Goal: Information Seeking & Learning: Learn about a topic

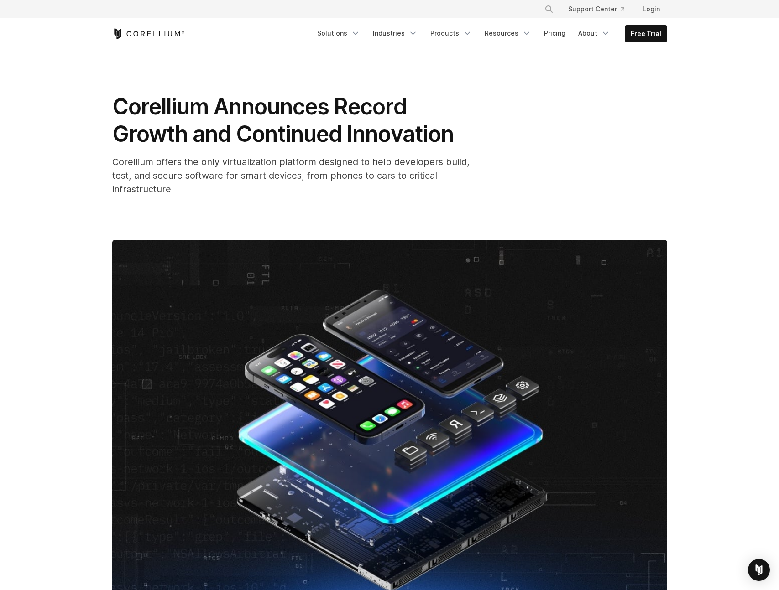
click at [167, 36] on icon "Corellium Home" at bounding box center [148, 33] width 73 height 11
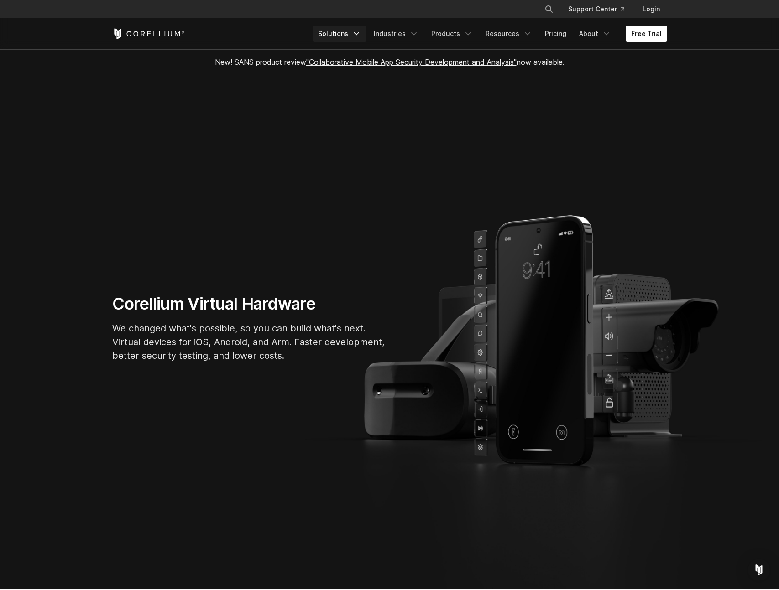
click at [348, 31] on link "Solutions" at bounding box center [339, 34] width 54 height 16
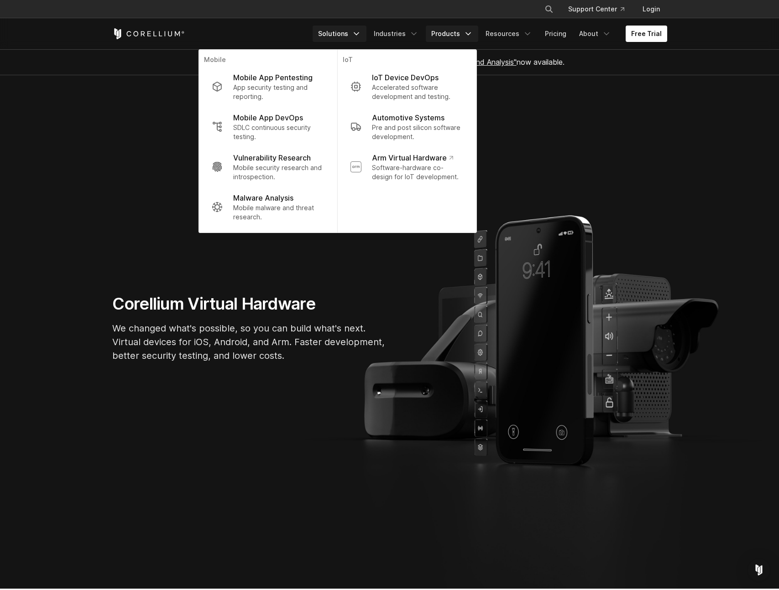
click at [449, 35] on link "Products" at bounding box center [452, 34] width 52 height 16
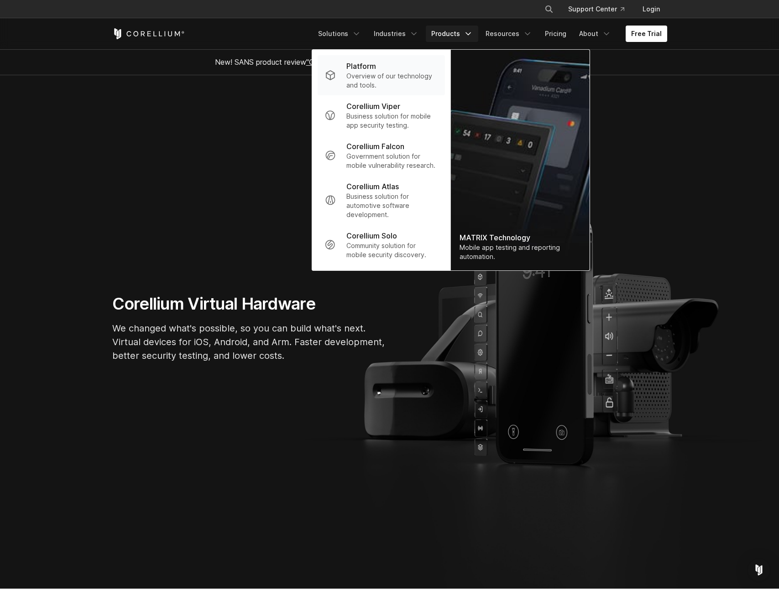
click at [406, 81] on p "Overview of our technology and tools." at bounding box center [391, 81] width 91 height 18
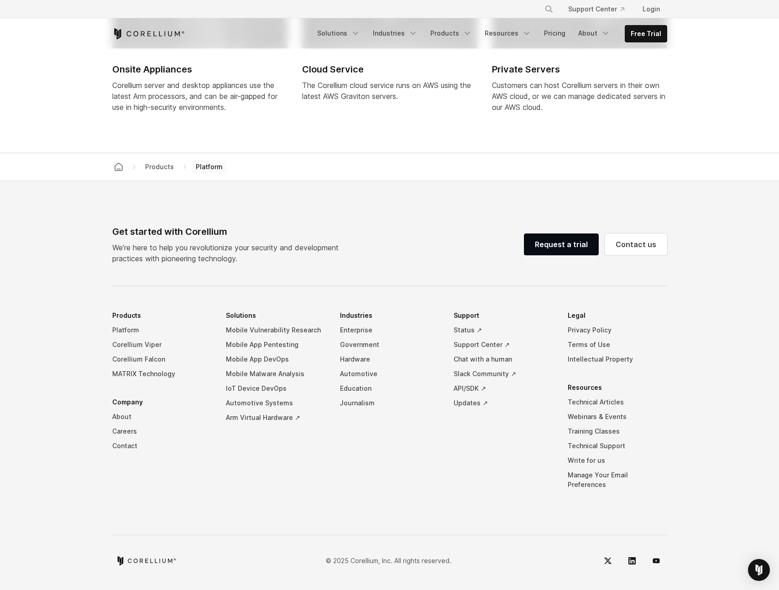
scroll to position [3934, 0]
click at [461, 35] on link "Products" at bounding box center [451, 33] width 52 height 16
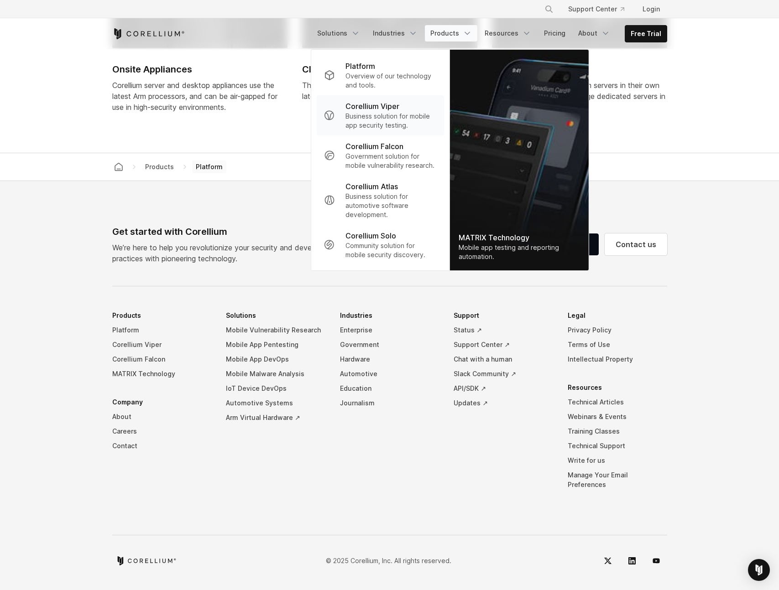
click at [393, 107] on p "Corellium Viper" at bounding box center [372, 106] width 54 height 11
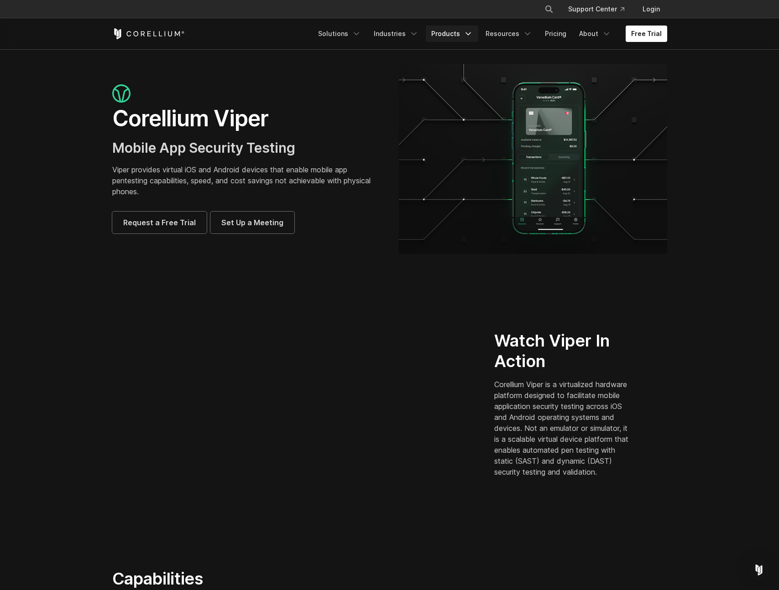
click at [454, 34] on link "Products" at bounding box center [452, 34] width 52 height 16
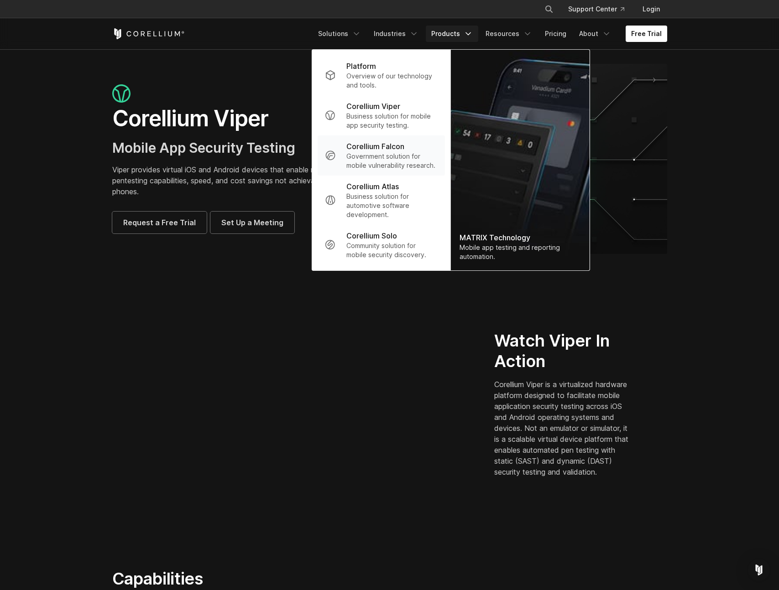
click at [386, 152] on p "Government solution for mobile vulnerability research." at bounding box center [391, 161] width 91 height 18
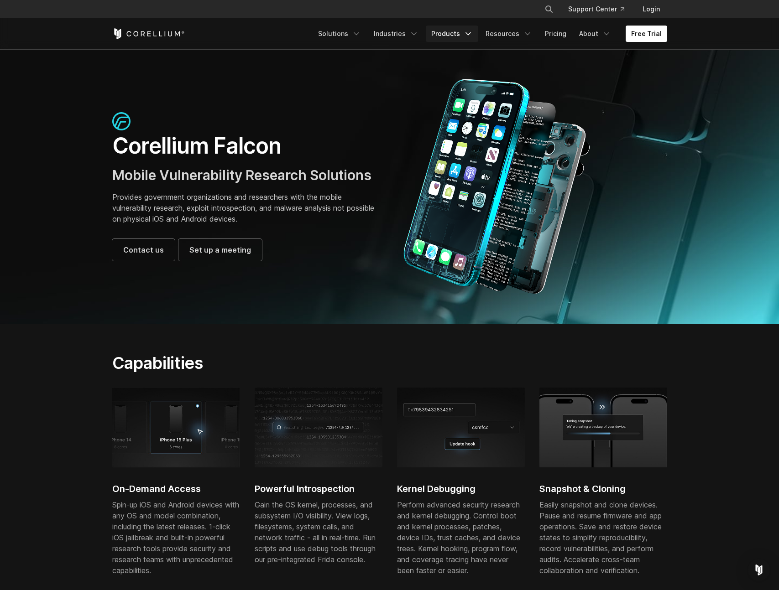
click at [459, 38] on link "Products" at bounding box center [452, 34] width 52 height 16
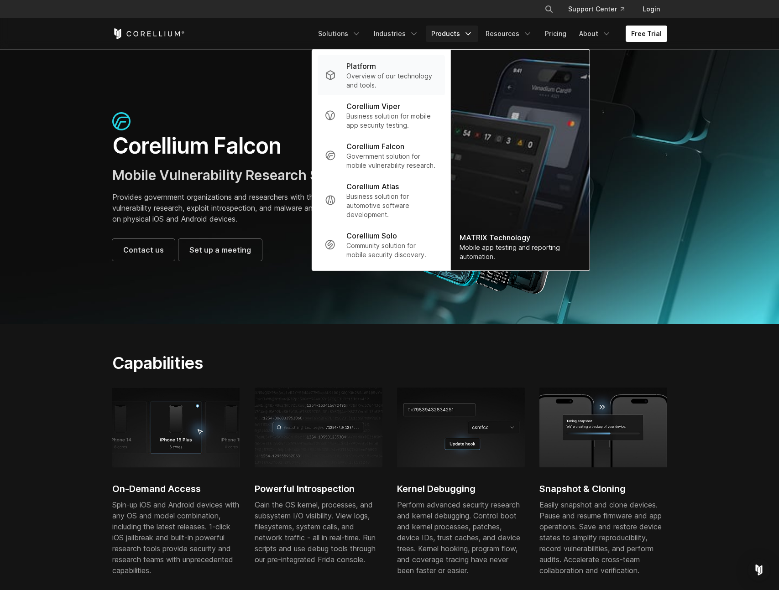
click at [395, 75] on p "Overview of our technology and tools." at bounding box center [391, 81] width 91 height 18
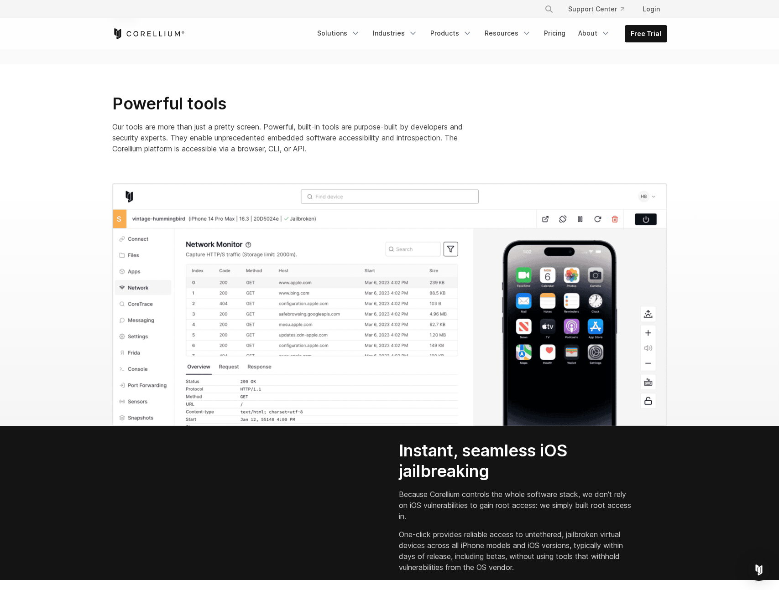
scroll to position [860, 0]
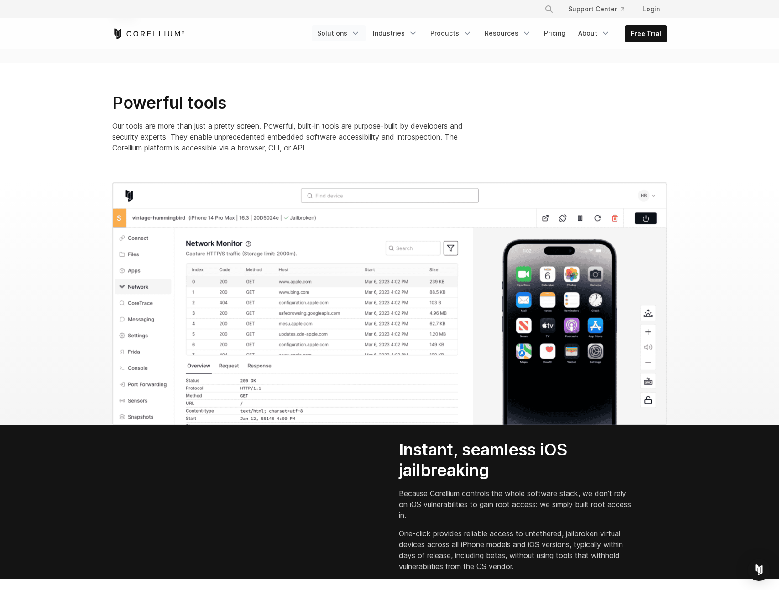
click at [351, 26] on link "Solutions" at bounding box center [339, 33] width 54 height 16
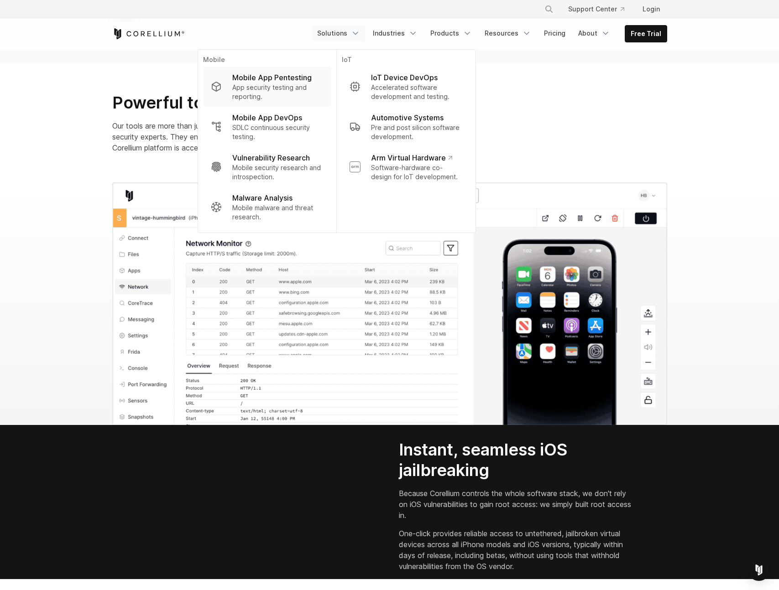
click at [265, 78] on p "Mobile App Pentesting" at bounding box center [271, 77] width 79 height 11
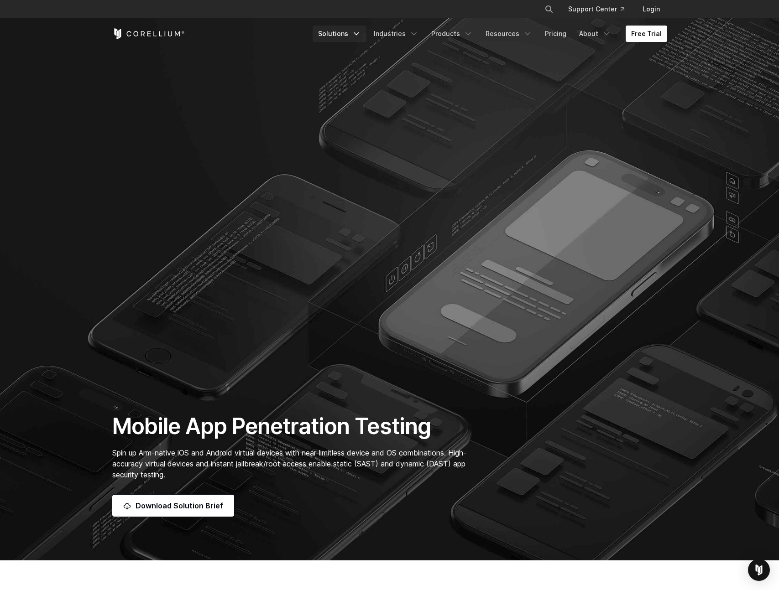
click at [356, 32] on link "Solutions" at bounding box center [339, 34] width 54 height 16
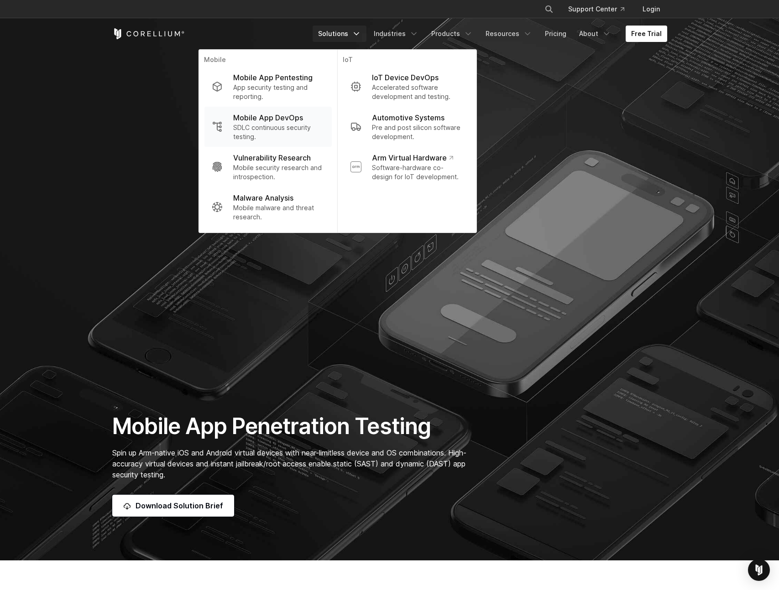
click at [270, 129] on p "SDLC continuous security testing." at bounding box center [278, 132] width 91 height 18
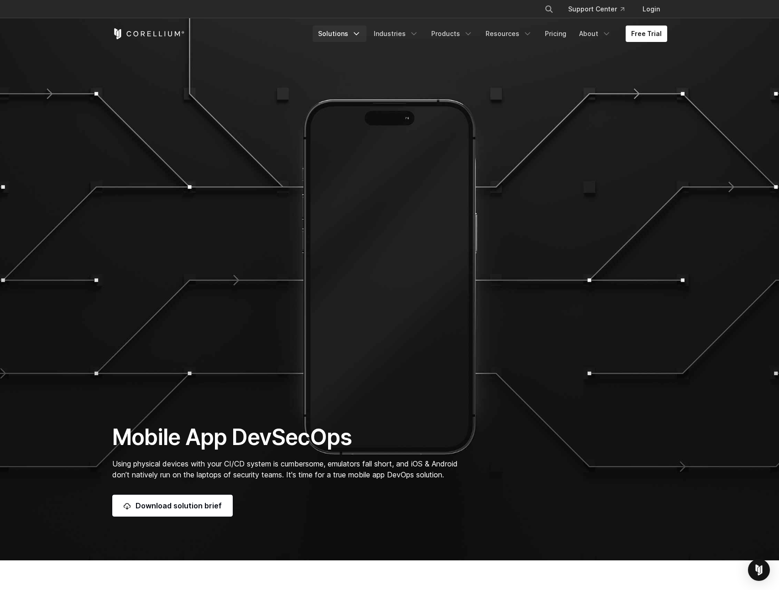
click at [347, 32] on link "Solutions" at bounding box center [339, 34] width 54 height 16
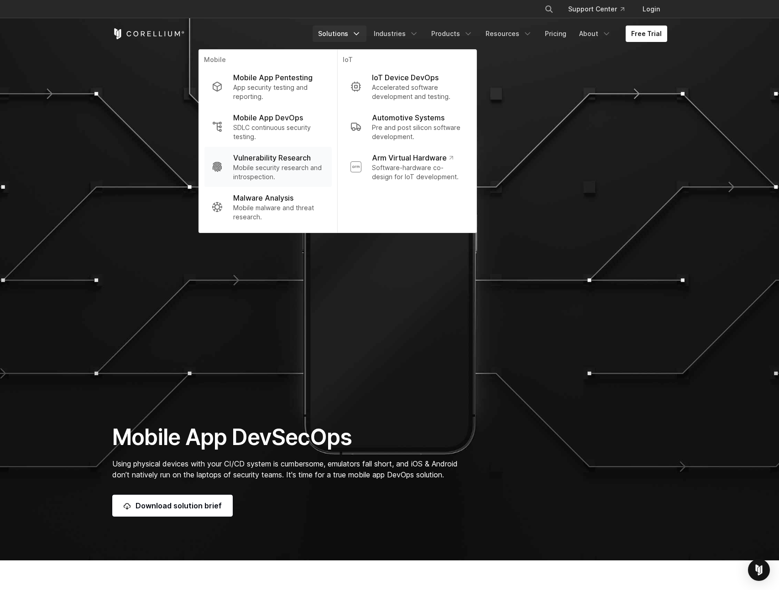
click at [270, 166] on p "Mobile security research and introspection." at bounding box center [278, 172] width 91 height 18
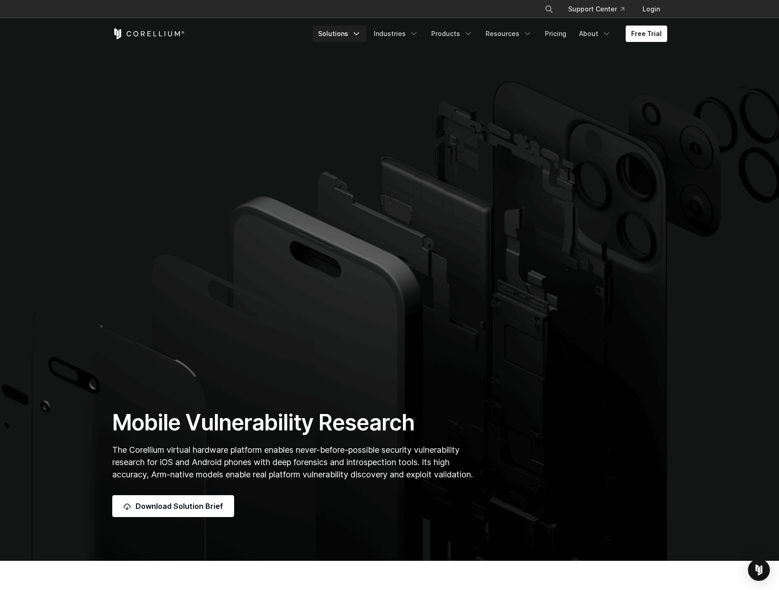
click at [344, 37] on link "Solutions" at bounding box center [339, 34] width 54 height 16
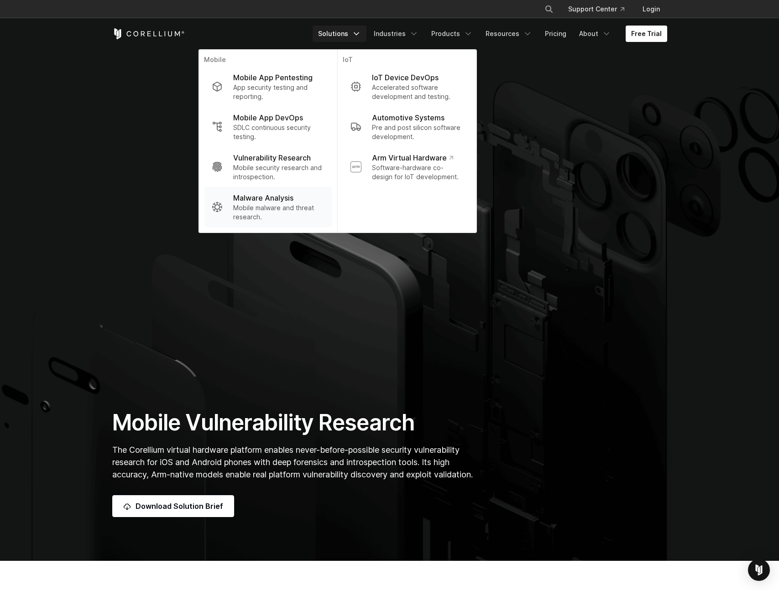
click at [282, 199] on p "Malware Analysis" at bounding box center [263, 198] width 60 height 11
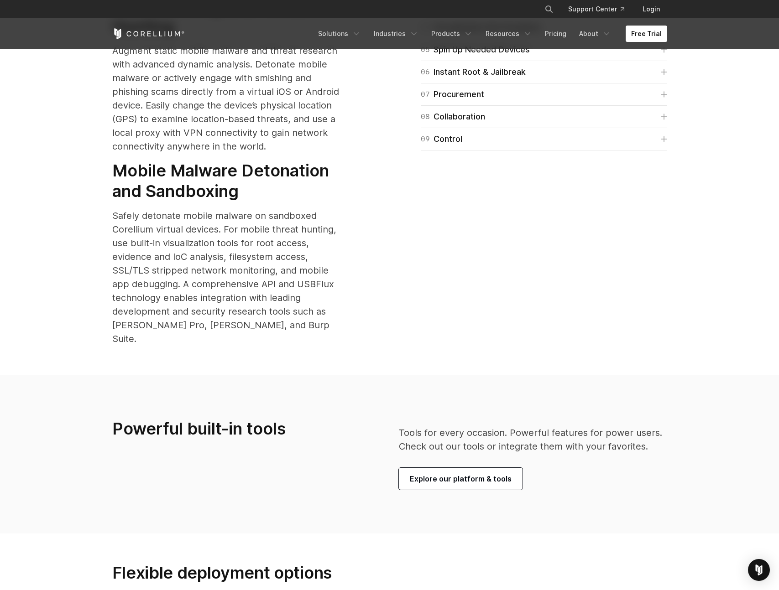
scroll to position [1526, 0]
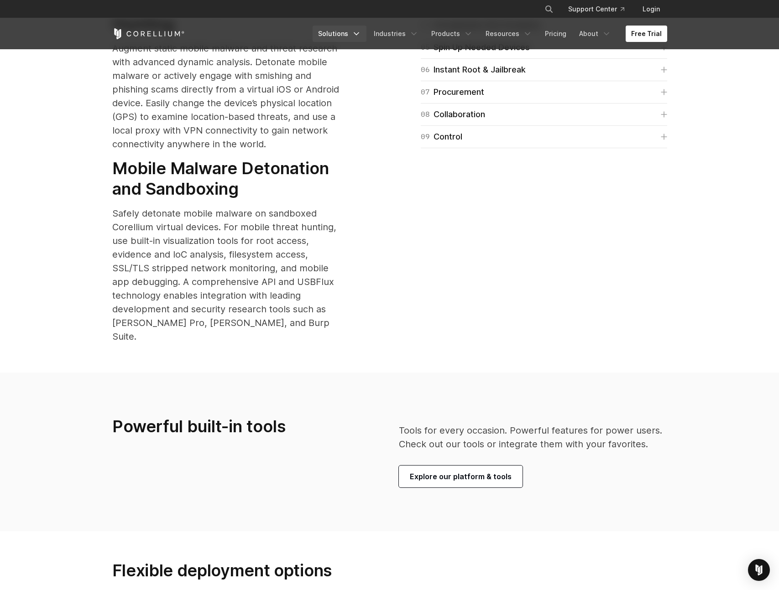
click at [345, 35] on link "Solutions" at bounding box center [339, 34] width 54 height 16
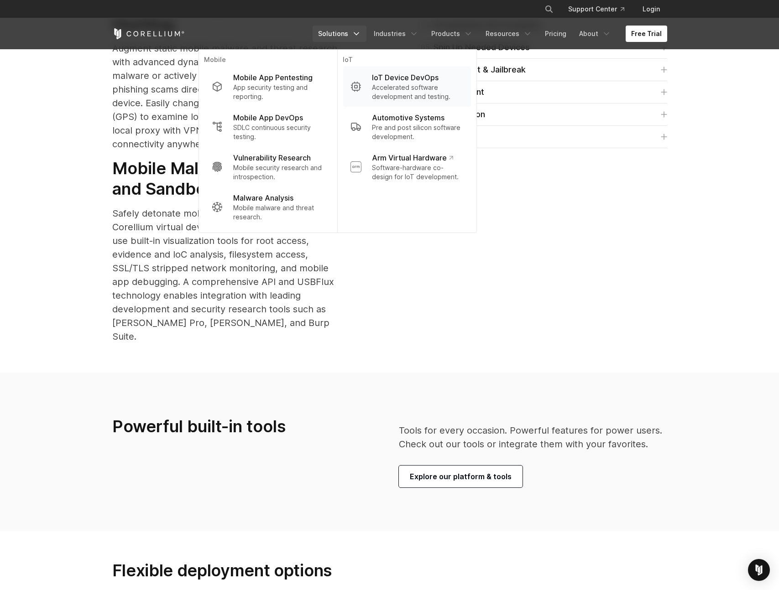
click at [388, 85] on p "Accelerated software development and testing." at bounding box center [417, 92] width 91 height 18
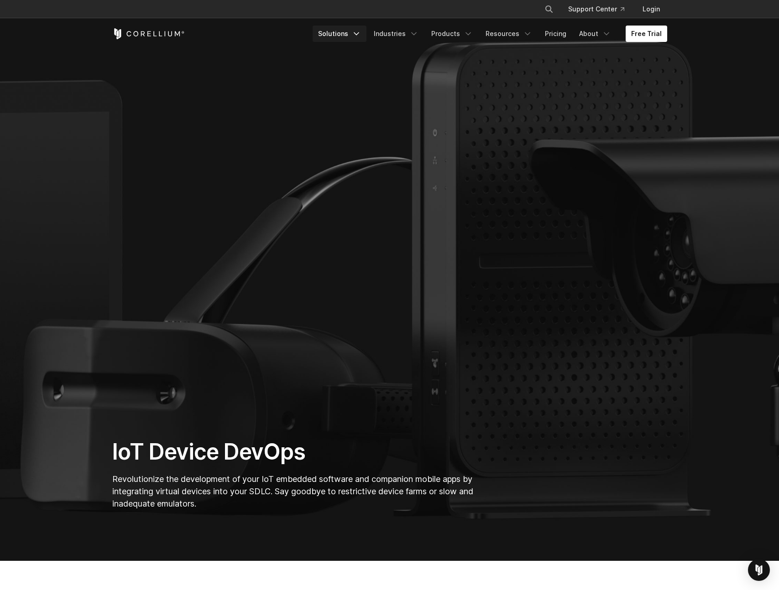
click at [349, 33] on link "Solutions" at bounding box center [339, 34] width 54 height 16
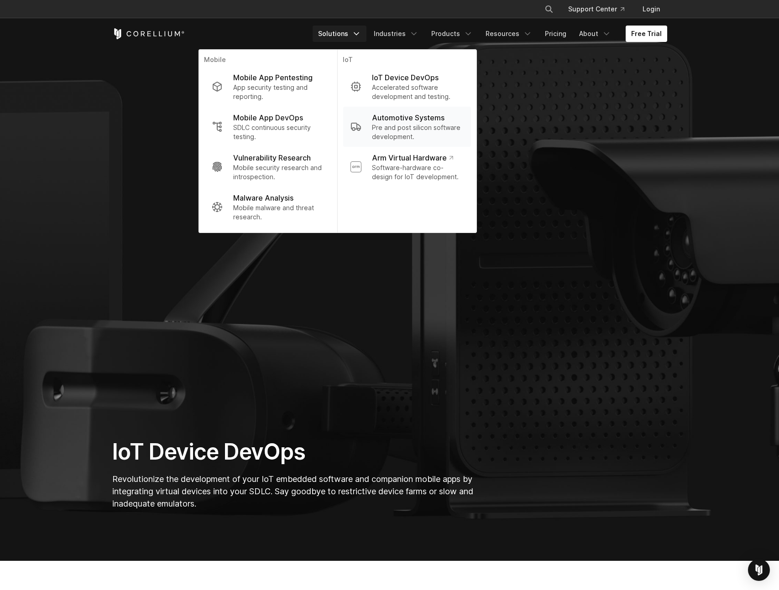
click at [418, 124] on p "Pre and post silicon software development." at bounding box center [417, 132] width 91 height 18
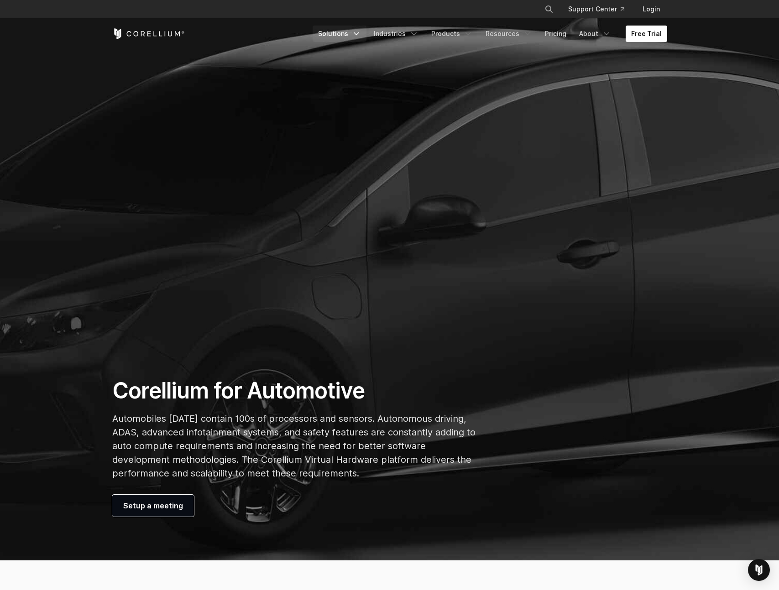
click at [345, 36] on link "Solutions" at bounding box center [339, 34] width 54 height 16
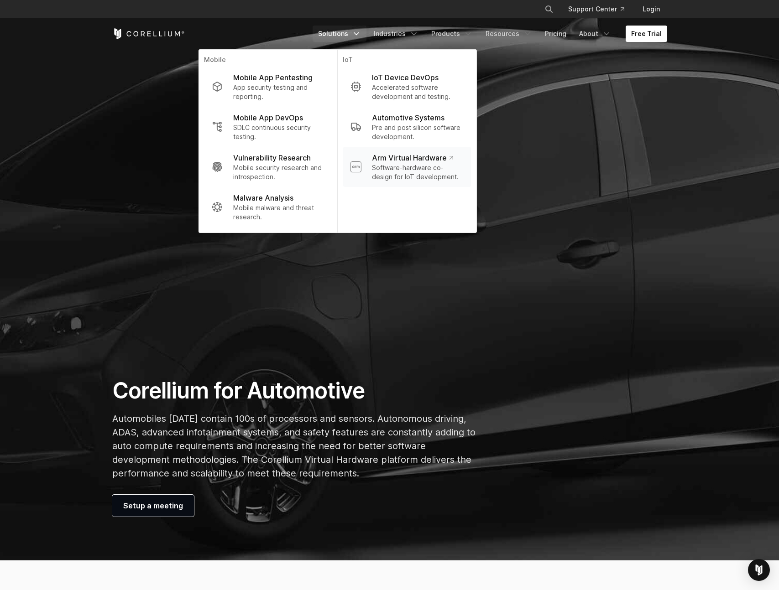
click at [434, 162] on p "Arm Virtual Hardware" at bounding box center [412, 157] width 81 height 11
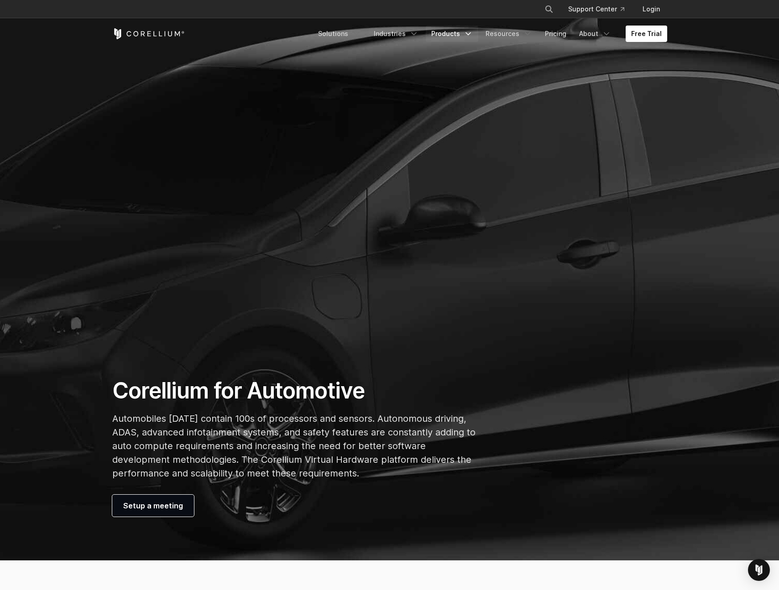
click at [448, 41] on link "Products" at bounding box center [452, 34] width 52 height 16
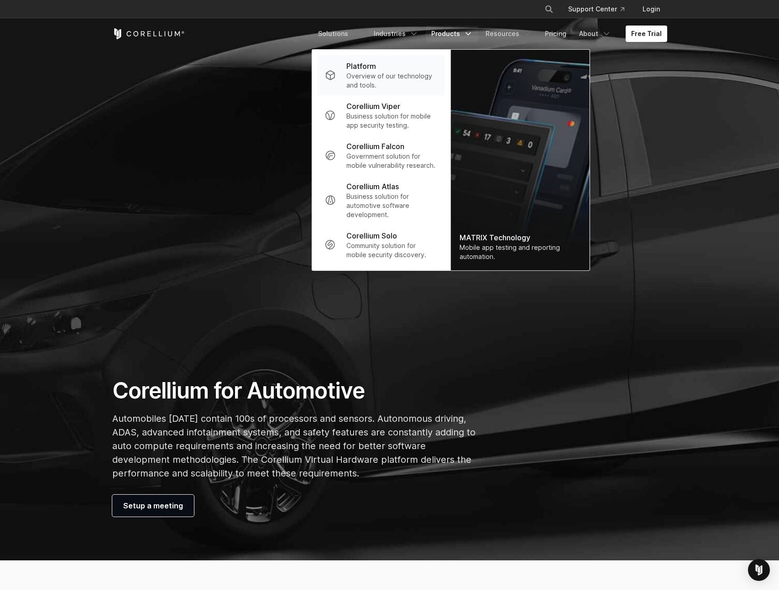
click at [375, 84] on p "Overview of our technology and tools." at bounding box center [391, 81] width 91 height 18
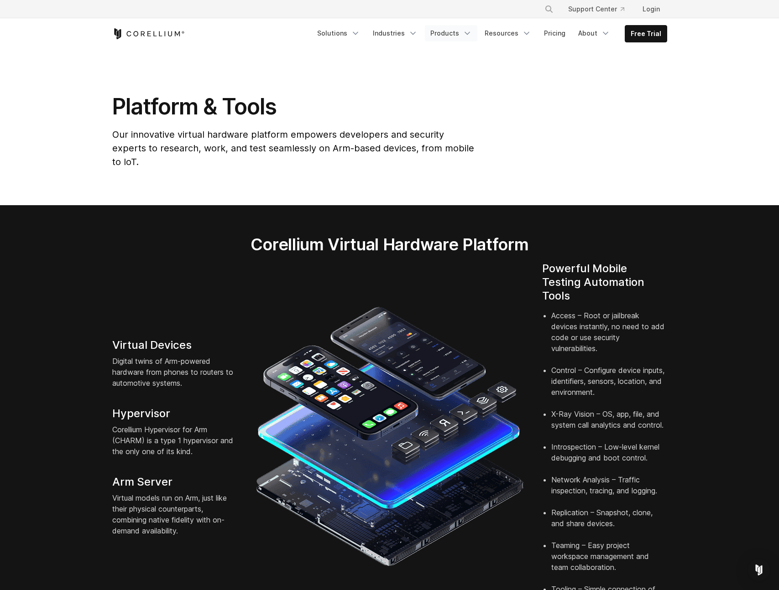
click at [456, 33] on link "Products" at bounding box center [451, 33] width 52 height 16
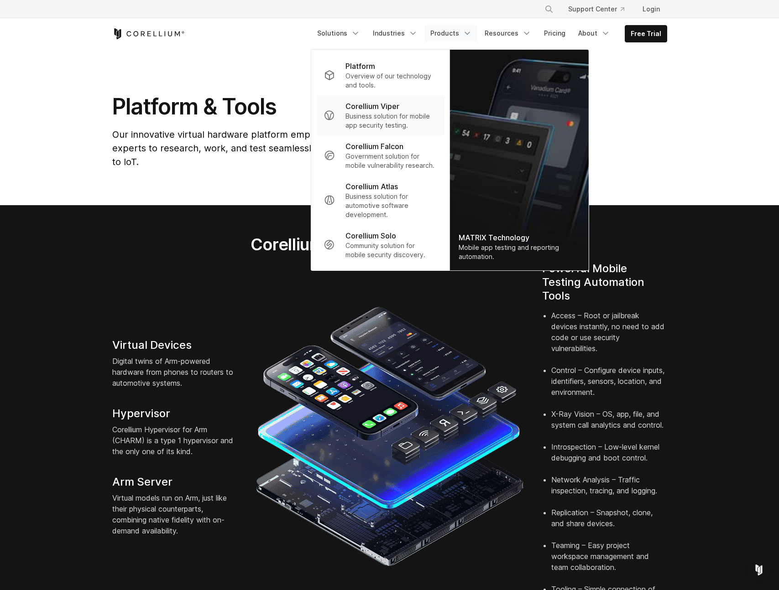
click at [376, 119] on p "Business solution for mobile app security testing." at bounding box center [390, 121] width 91 height 18
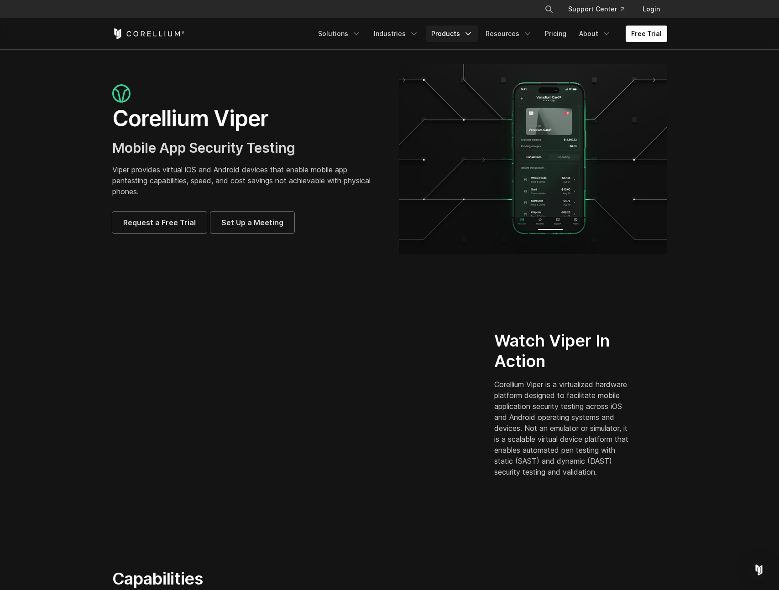
click at [452, 33] on link "Products" at bounding box center [452, 34] width 52 height 16
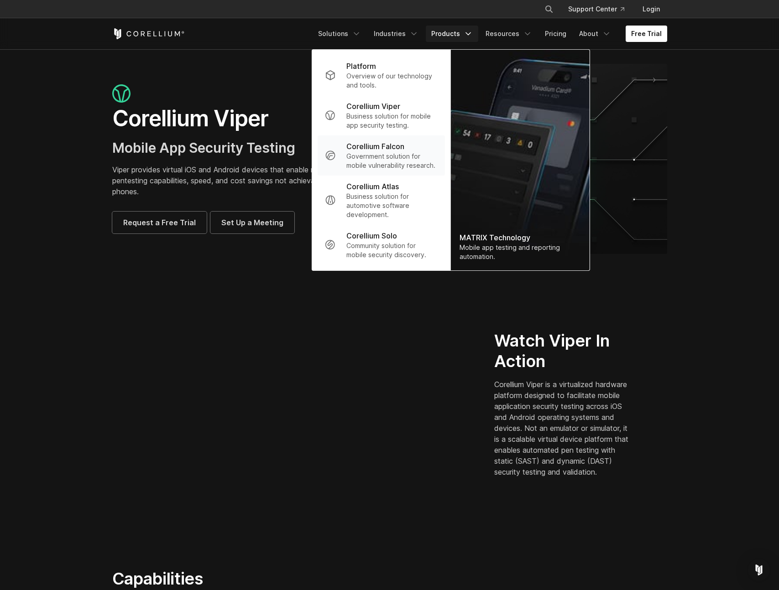
click at [387, 150] on p "Corellium Falcon" at bounding box center [375, 146] width 58 height 11
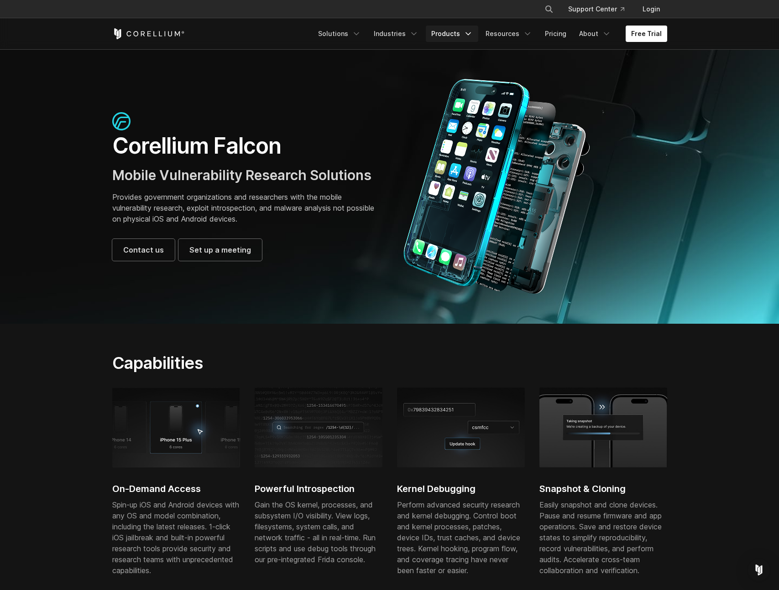
click at [460, 29] on link "Products" at bounding box center [452, 34] width 52 height 16
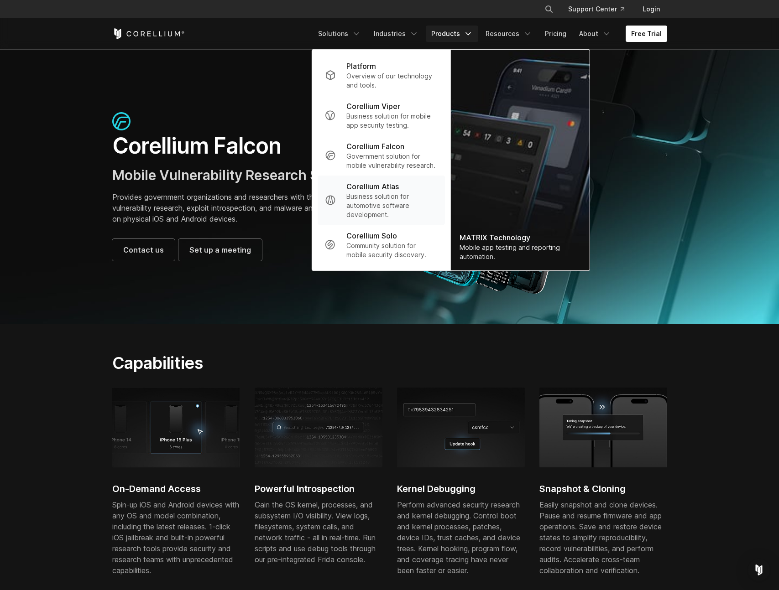
click at [382, 190] on p "Corellium Atlas" at bounding box center [372, 186] width 52 height 11
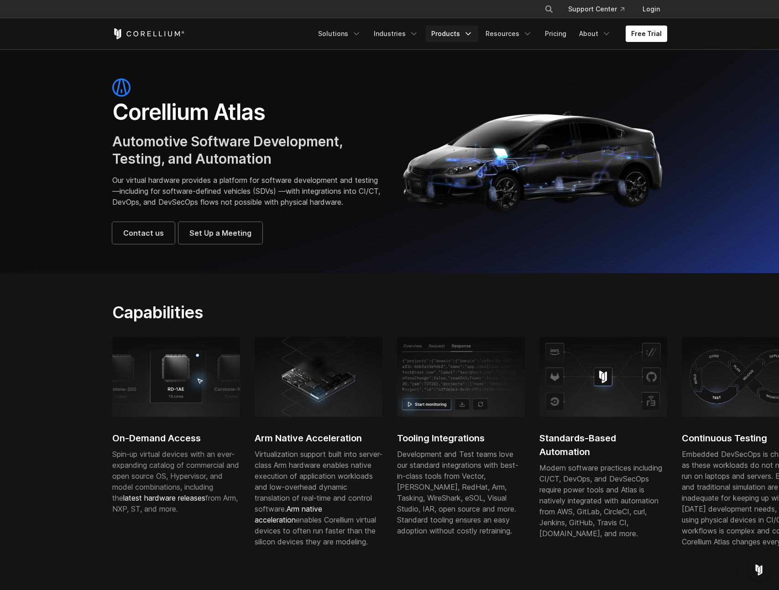
click at [457, 35] on link "Products" at bounding box center [452, 34] width 52 height 16
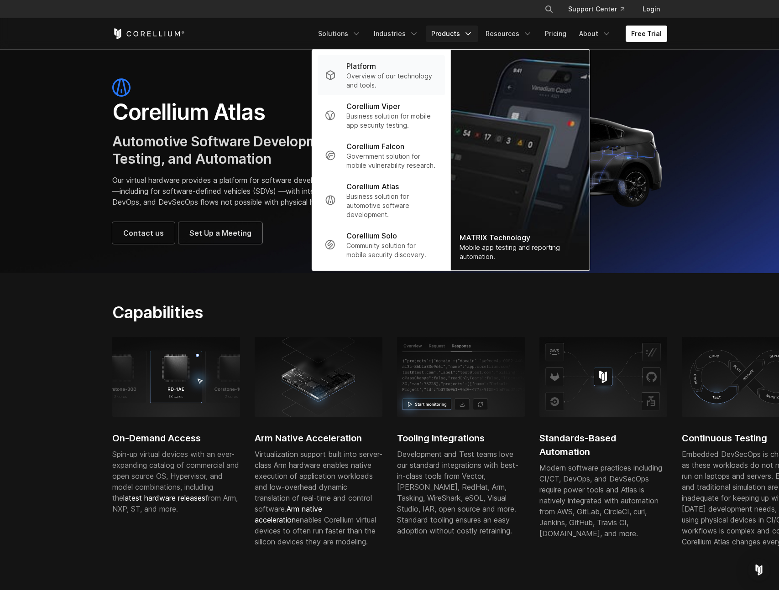
click at [401, 75] on p "Overview of our technology and tools." at bounding box center [391, 81] width 91 height 18
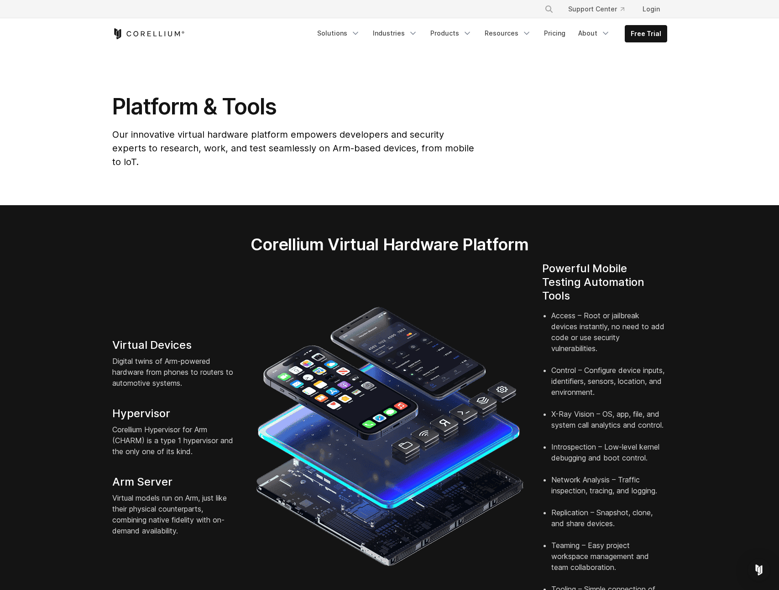
click at [57, 297] on section "Corellium Virtual Hardware Platform Virtual Devices Digital twins of Arm-powere…" at bounding box center [389, 423] width 779 height 437
